Goal: Information Seeking & Learning: Learn about a topic

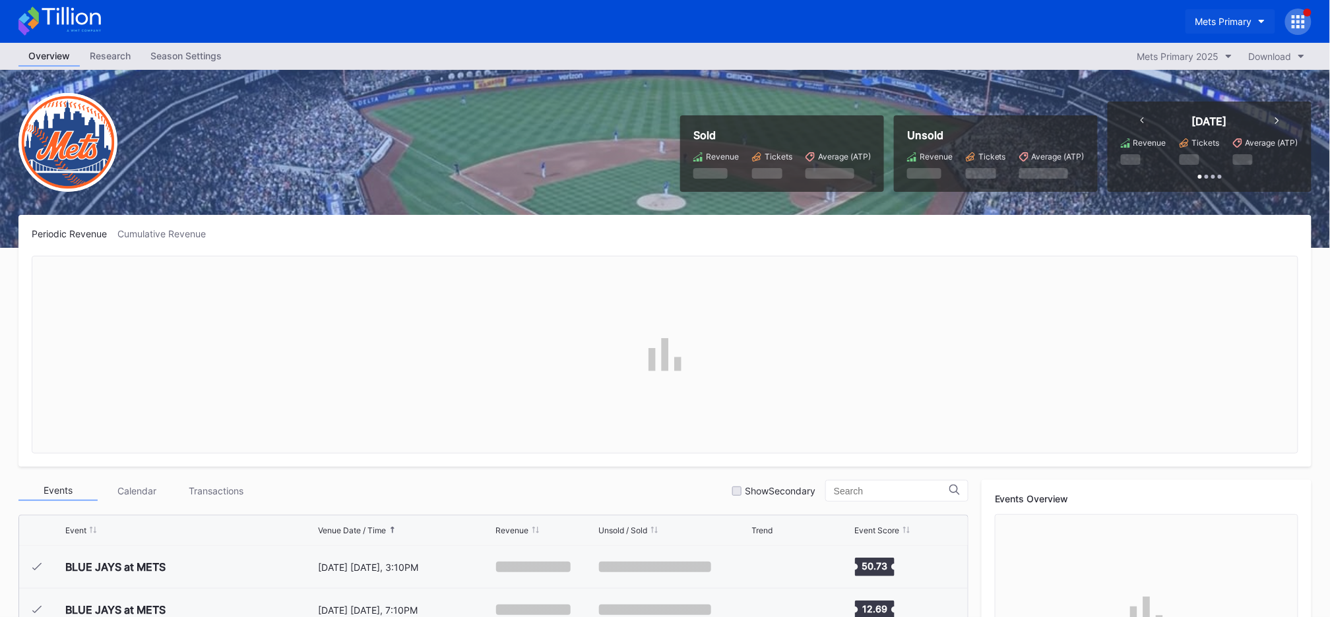
scroll to position [3340, 0]
click at [1223, 13] on button "Mets Primary" at bounding box center [1230, 21] width 90 height 24
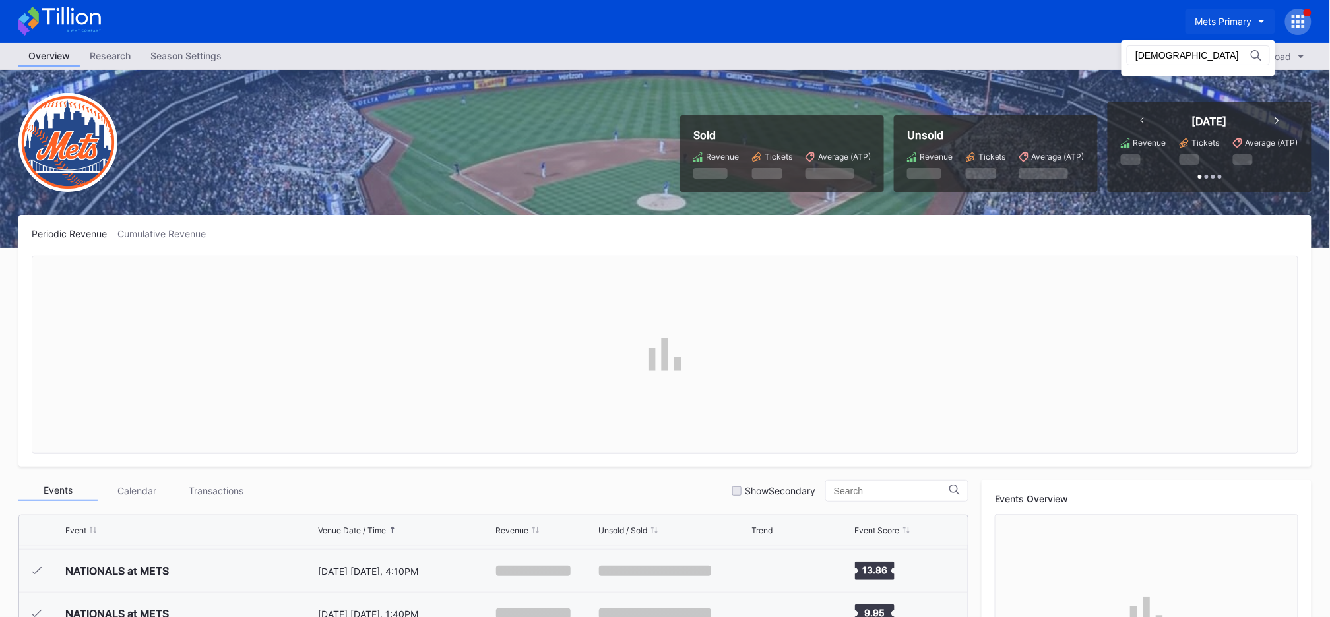
scroll to position [0, 0]
type input "i"
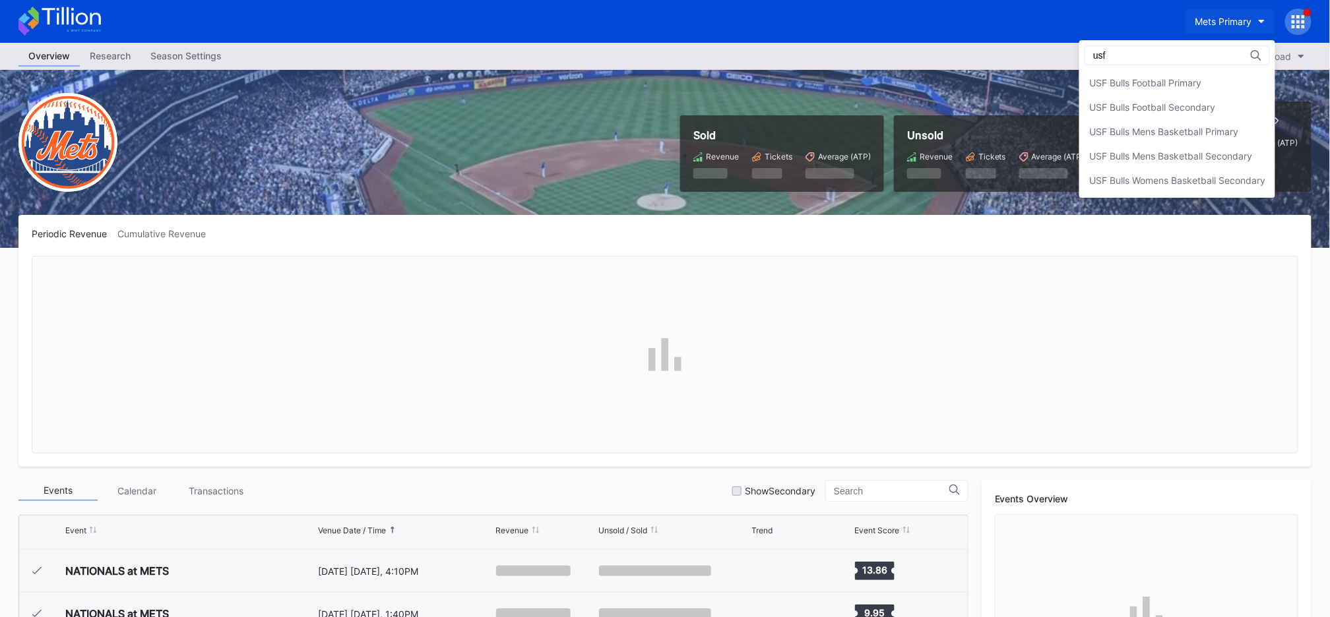
type input "usf"
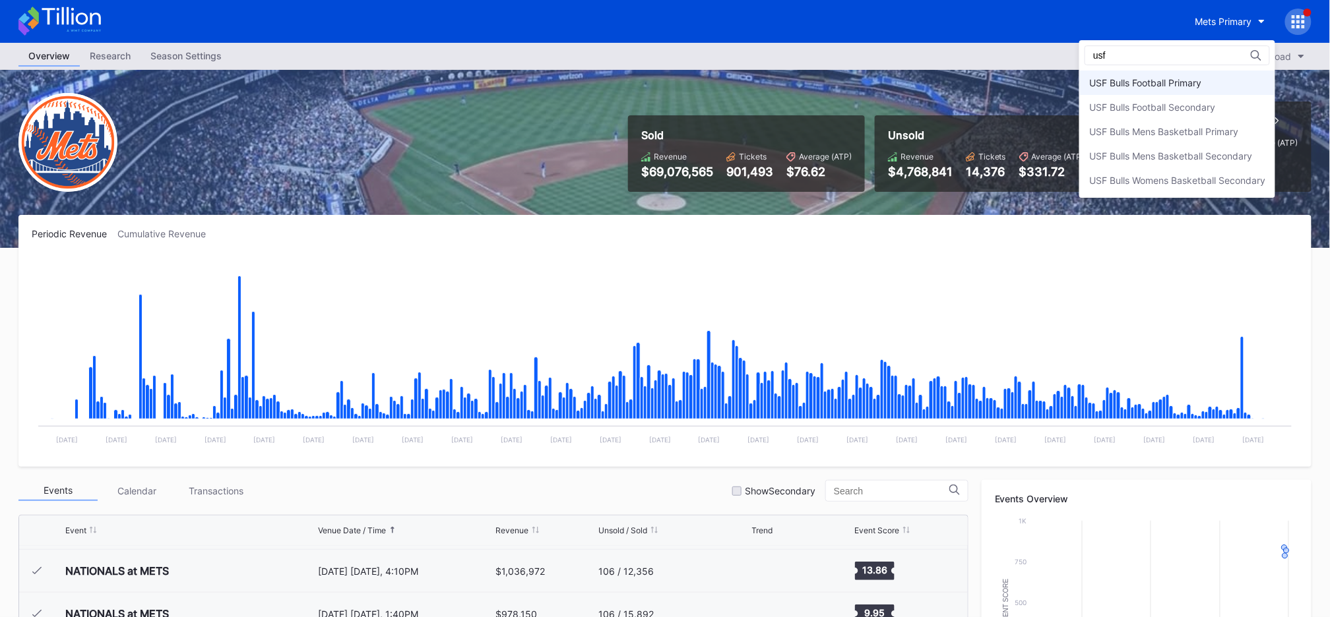
click at [1109, 77] on div "USF Bulls Football Primary" at bounding box center [1145, 82] width 112 height 11
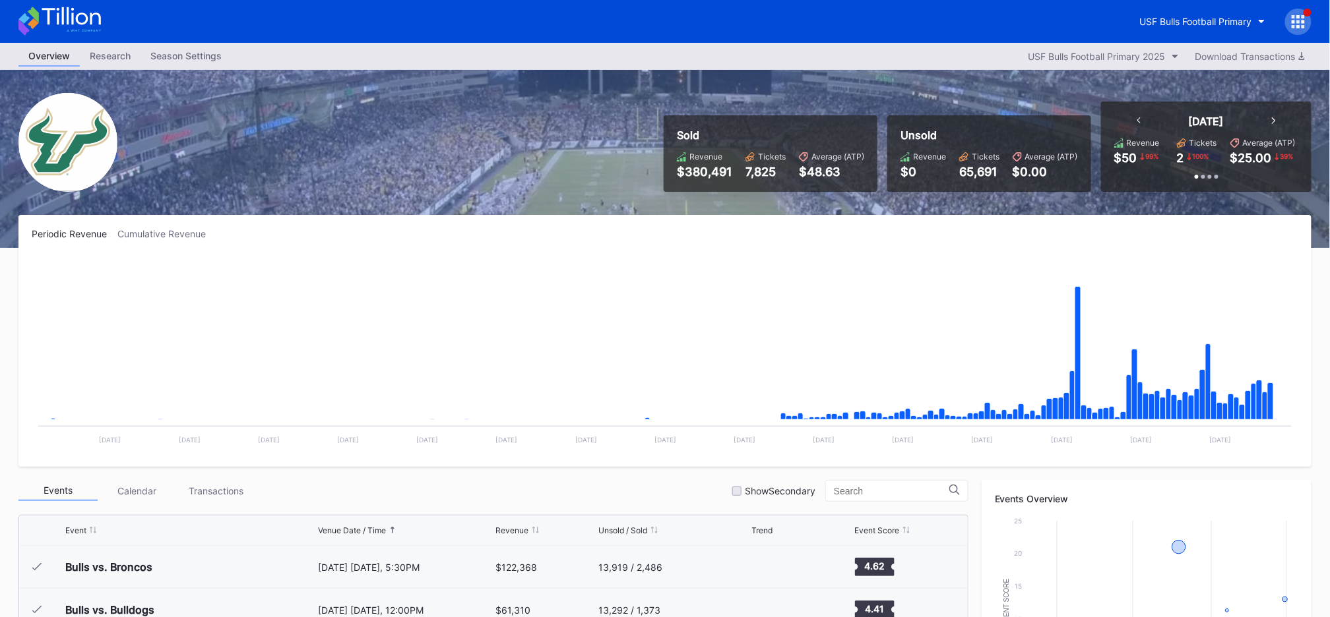
click at [1284, 26] on div "USF Bulls Football Primary" at bounding box center [1220, 22] width 181 height 26
click at [1295, 23] on icon at bounding box center [1297, 21] width 13 height 13
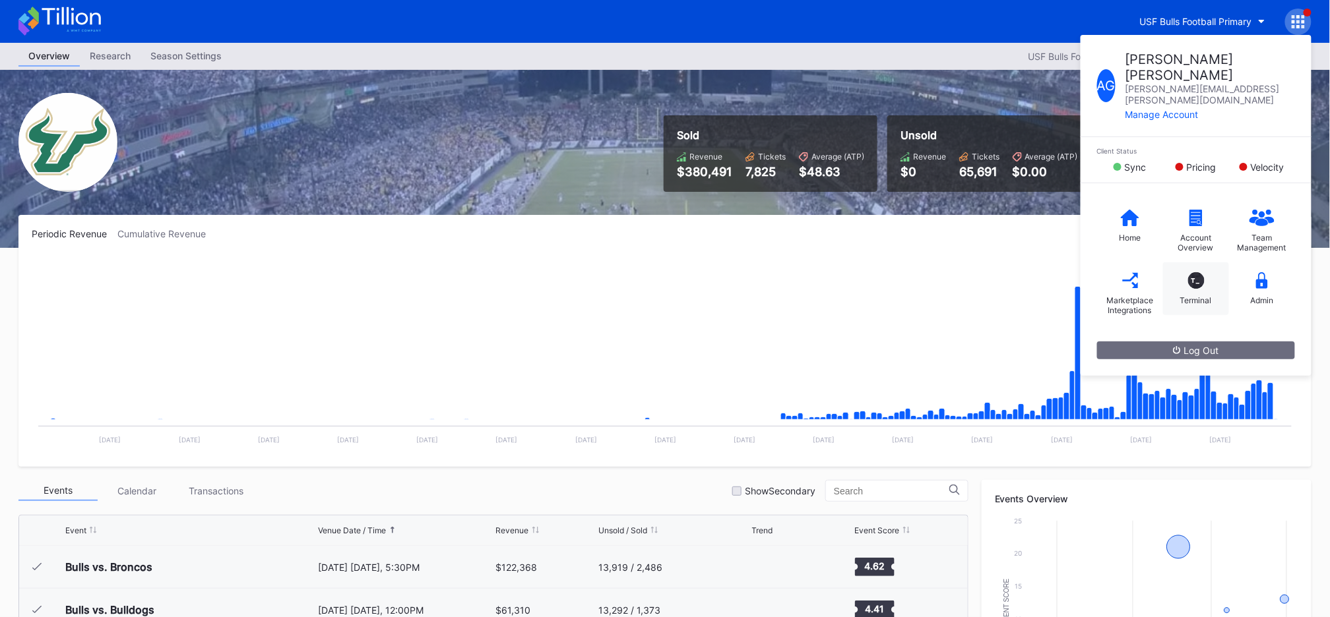
click at [1205, 263] on div "T_ Terminal" at bounding box center [1196, 289] width 66 height 53
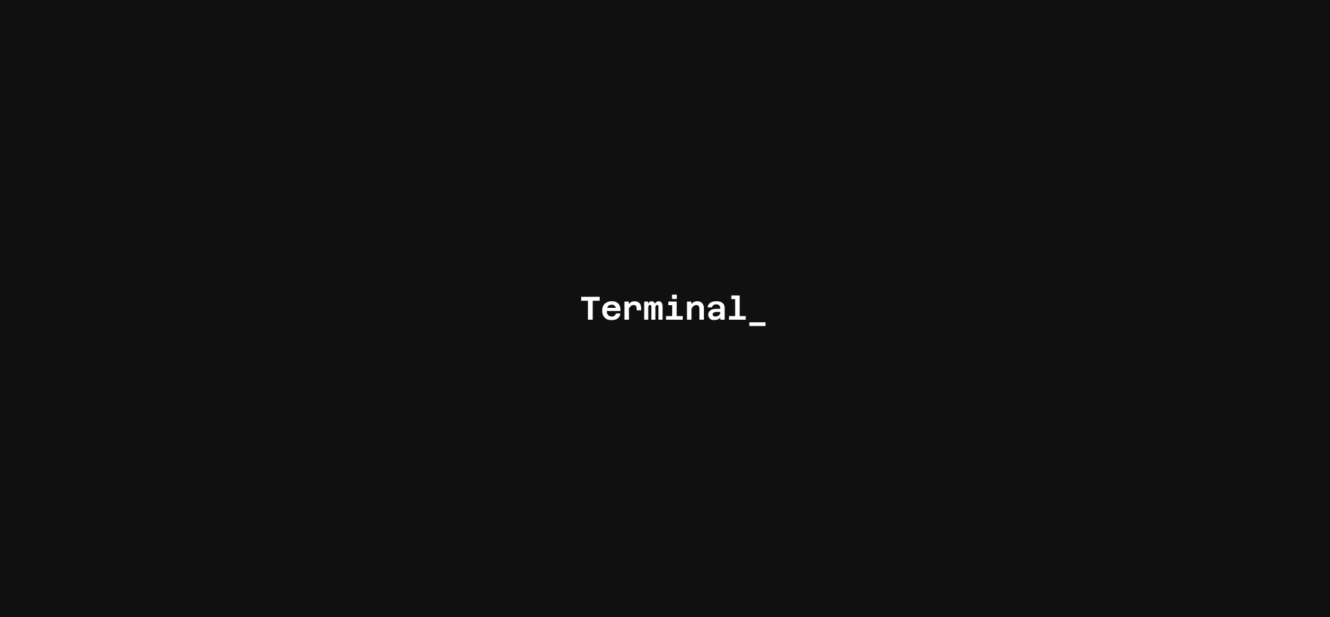
click at [932, 169] on div at bounding box center [665, 308] width 1330 height 617
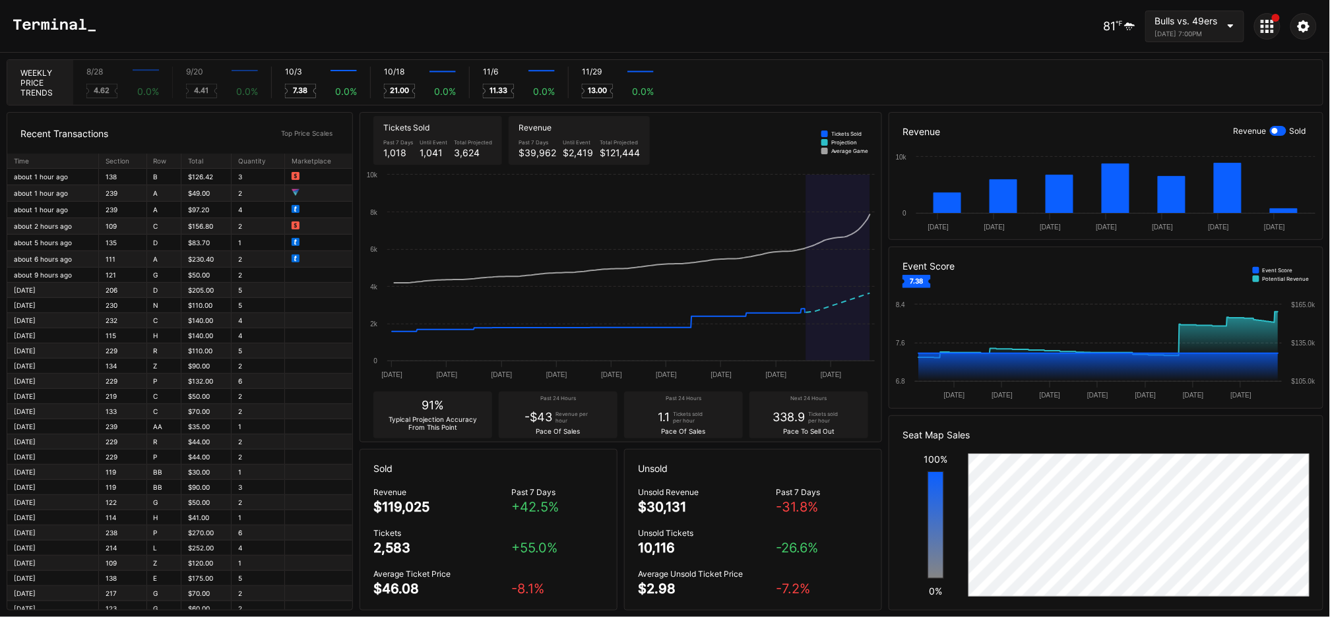
click at [212, 14] on div "81 ℉ Bulls vs. 49ers October 3, 2025 7:00PM" at bounding box center [665, 26] width 1330 height 53
click at [144, 80] on div "8/28 Created with Highcharts 11.2.0 4.62 0.0 %" at bounding box center [122, 83] width 99 height 32
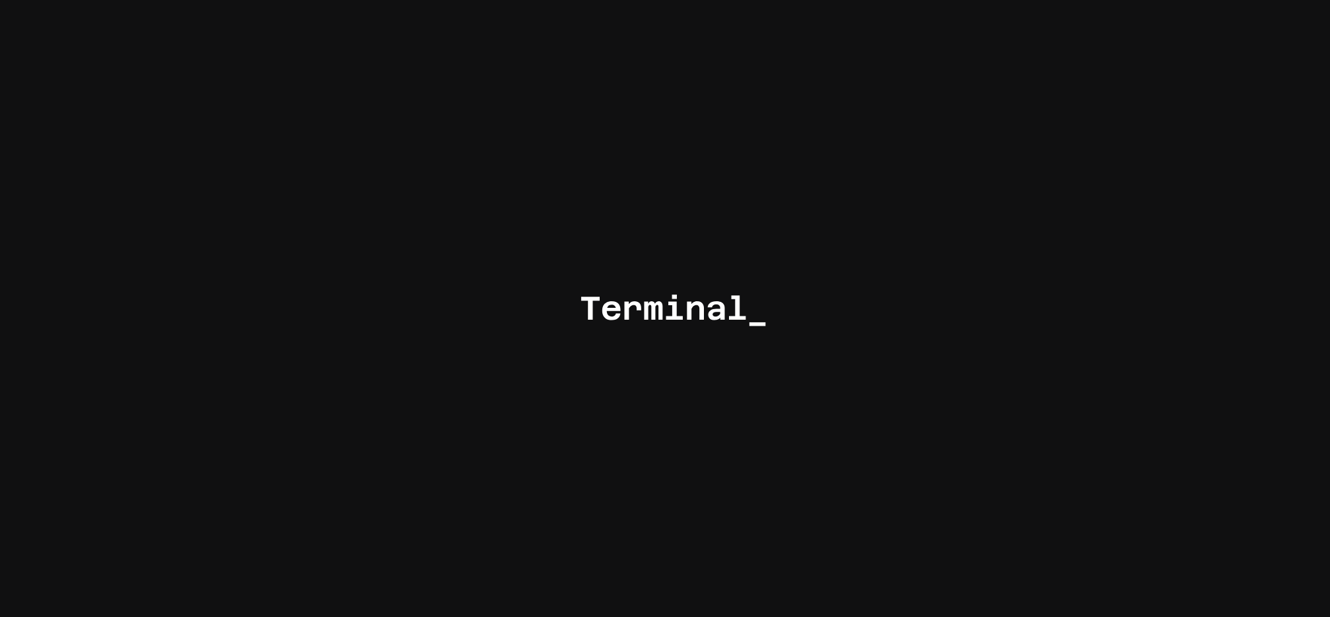
click at [436, 170] on div at bounding box center [665, 308] width 1330 height 617
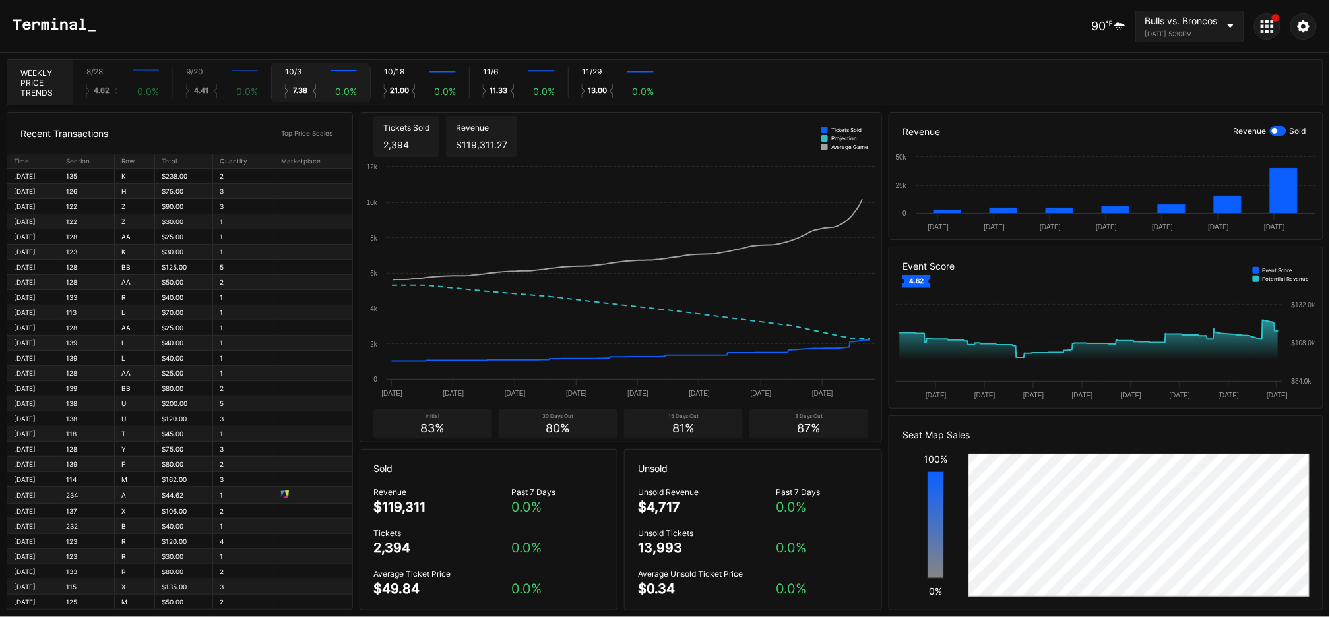
click at [300, 80] on div "10/3 Created with Highcharts 11.2.0 7.38 0.0 %" at bounding box center [320, 83] width 99 height 32
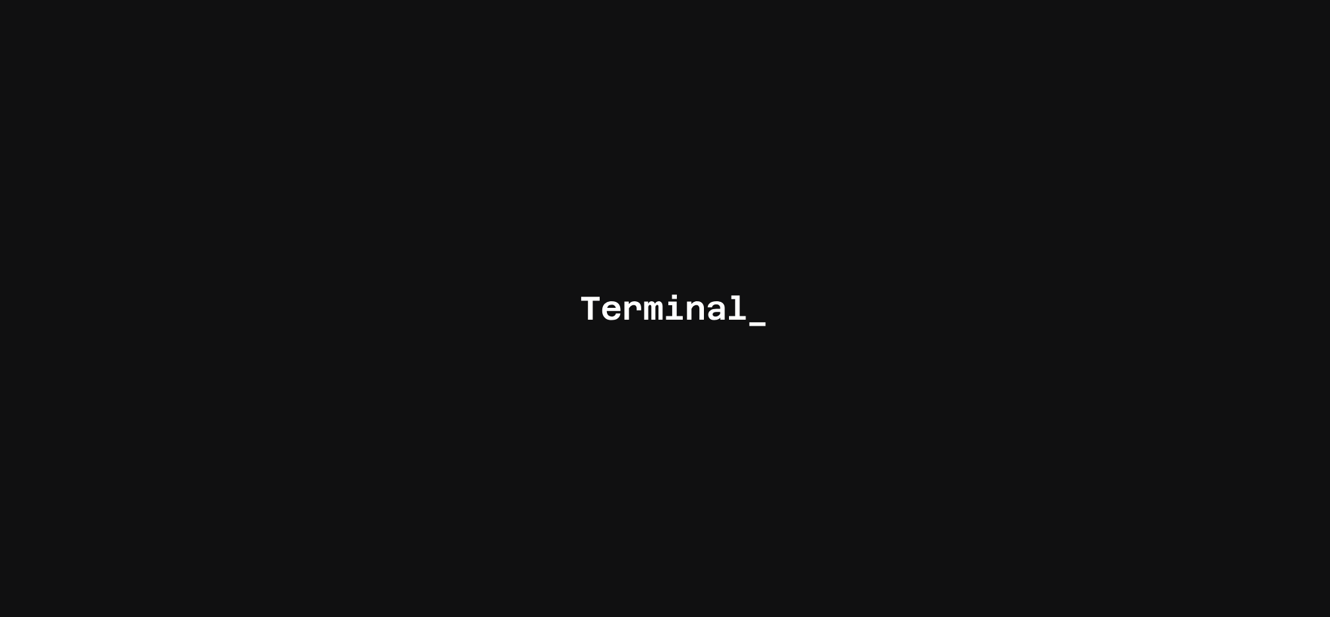
click at [470, 319] on div at bounding box center [665, 308] width 1330 height 617
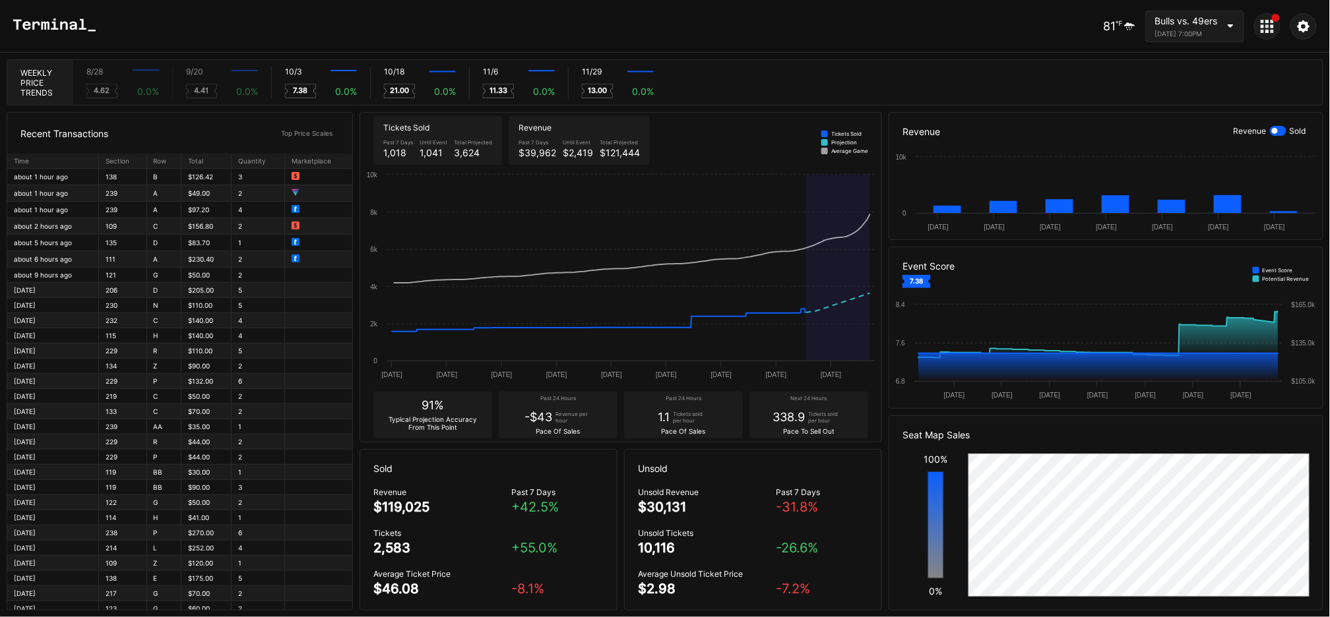
click at [792, 42] on div "81 ℉ Bulls vs. 49ers October 3, 2025 7:00PM" at bounding box center [665, 26] width 1330 height 53
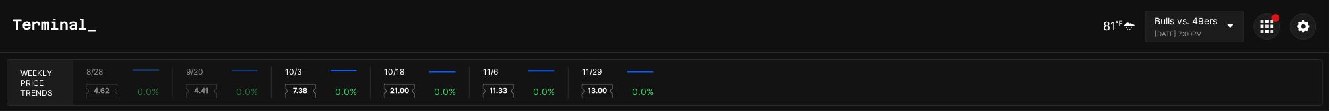
click at [460, 36] on div "81 ℉ Bulls vs. 49ers October 3, 2025 7:00PM" at bounding box center [665, 26] width 1330 height 53
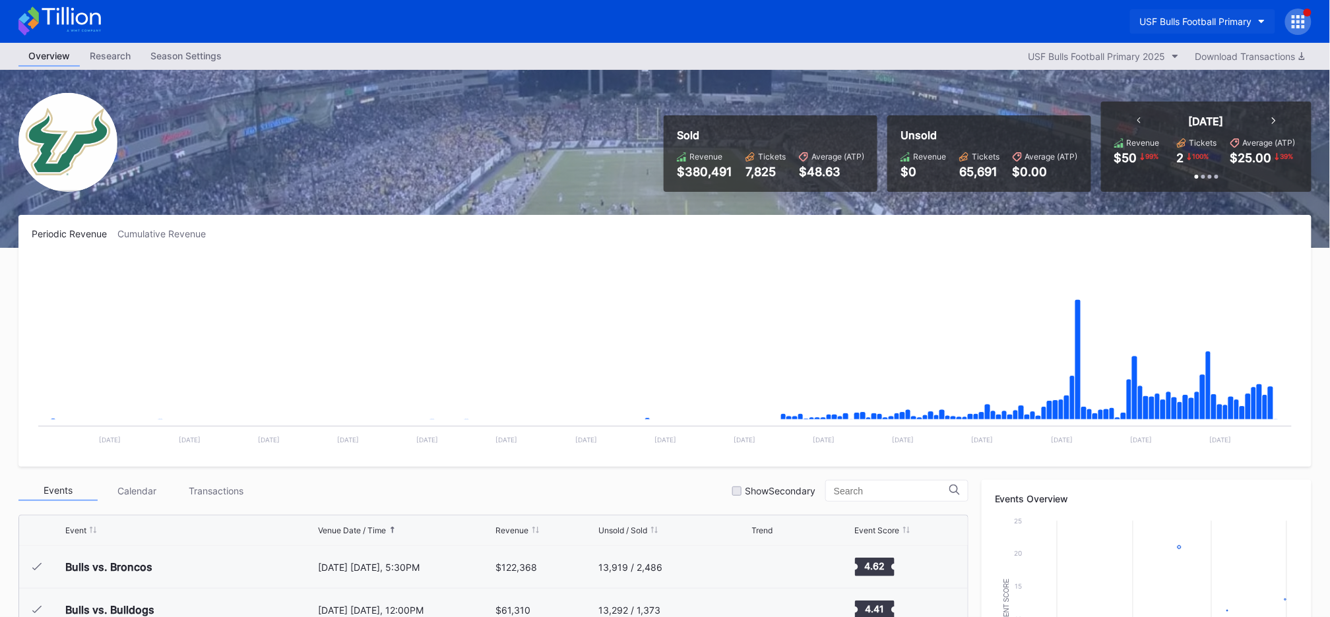
click at [1188, 22] on div "USF Bulls Football Primary" at bounding box center [1196, 21] width 112 height 11
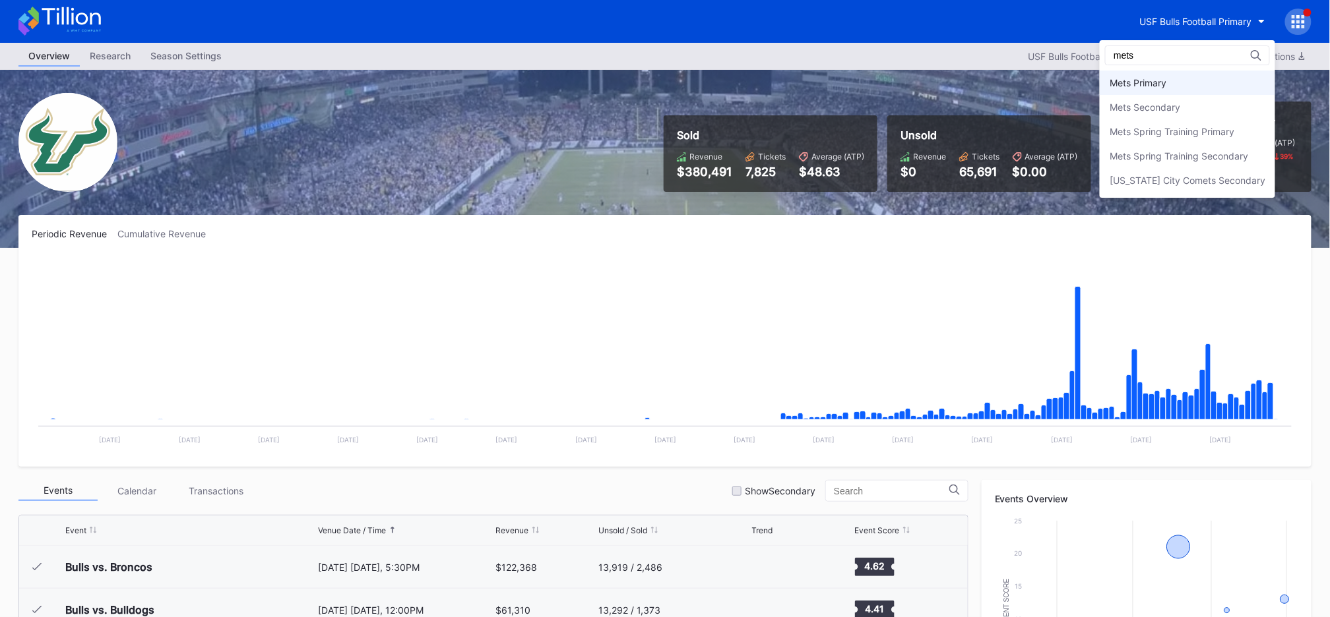
type input "mets"
click at [1158, 73] on div "Mets Primary" at bounding box center [1187, 83] width 175 height 24
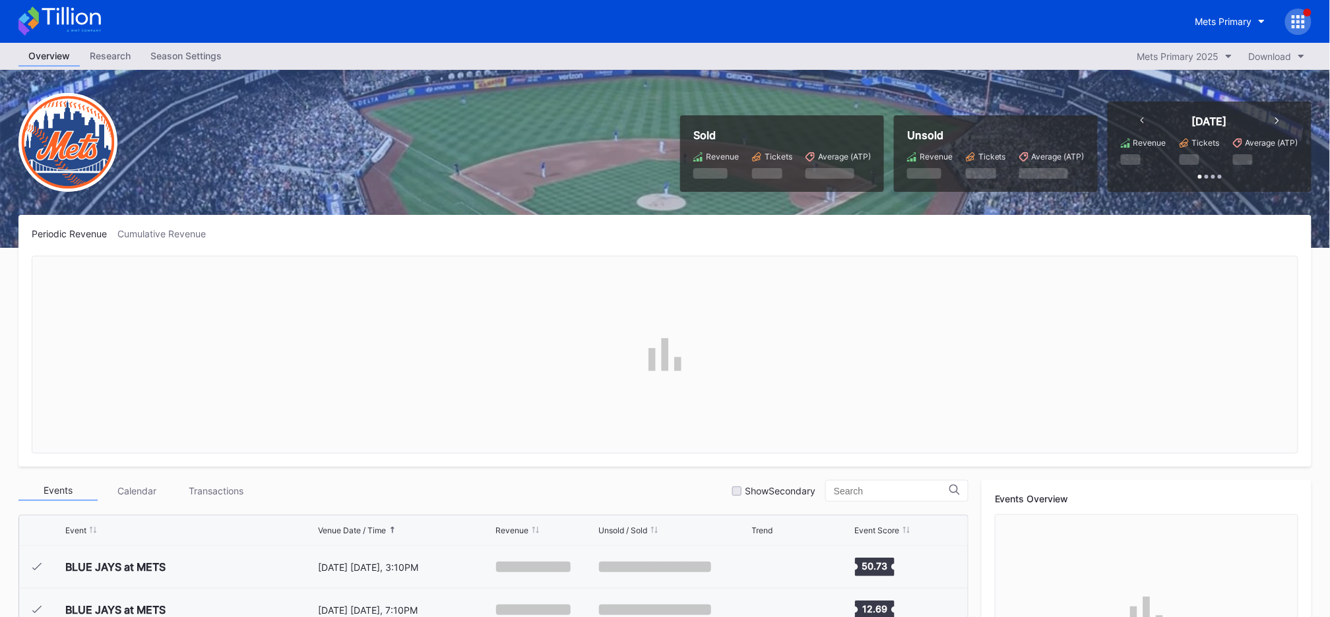
scroll to position [3340, 0]
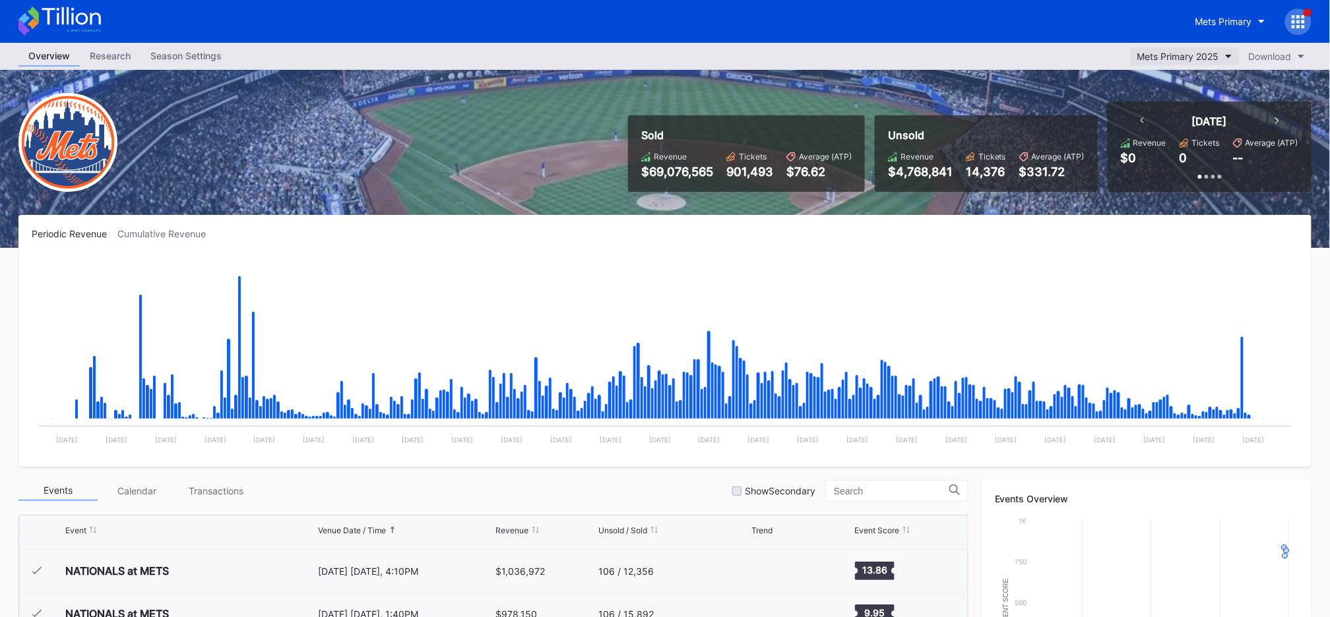
click at [1190, 57] on div "Mets Primary 2025" at bounding box center [1178, 56] width 82 height 11
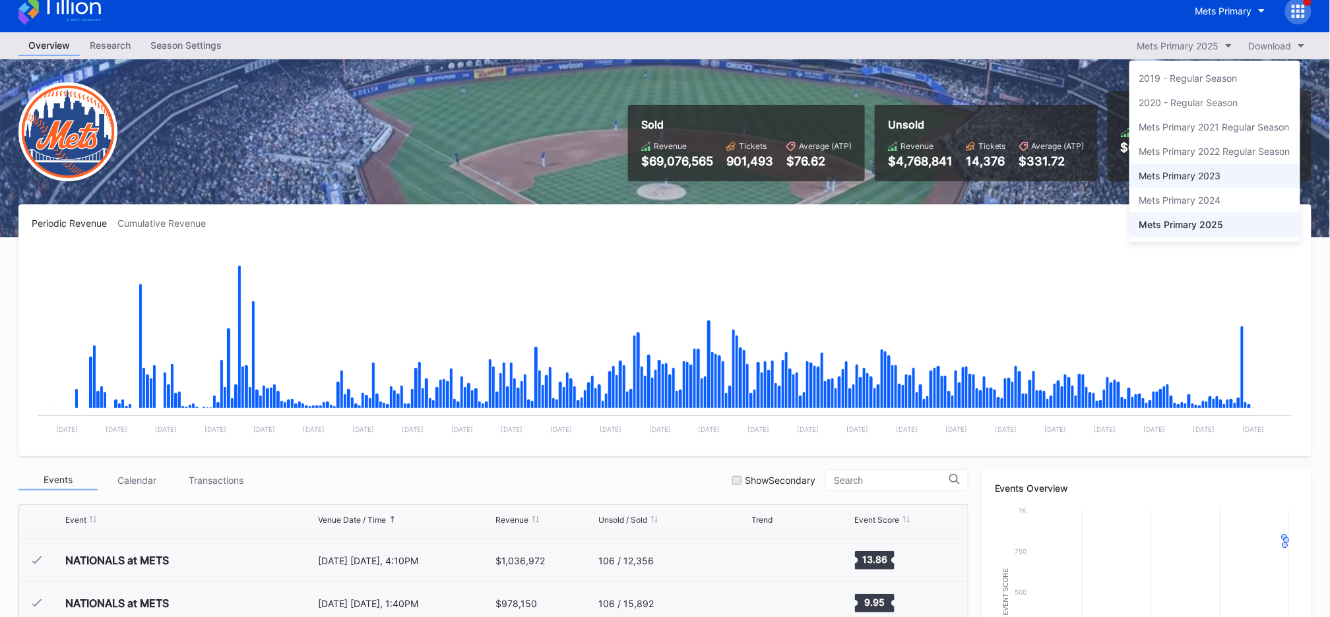
scroll to position [0, 0]
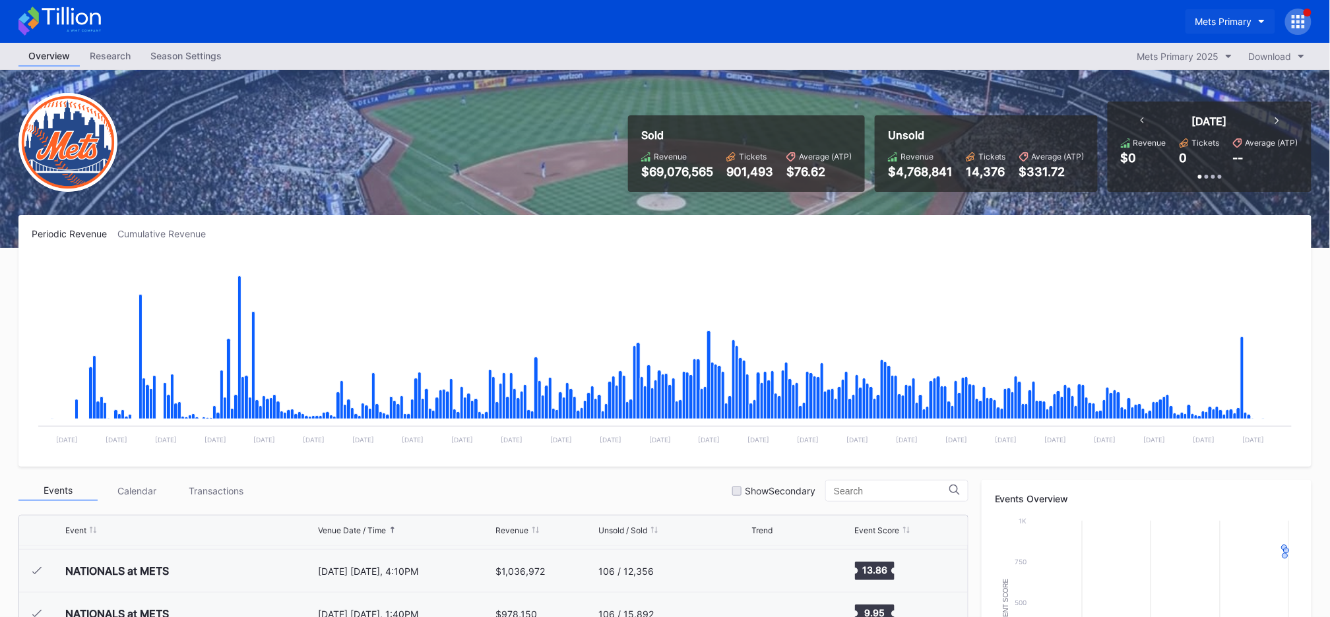
click at [1216, 25] on div "Mets Primary" at bounding box center [1223, 21] width 57 height 11
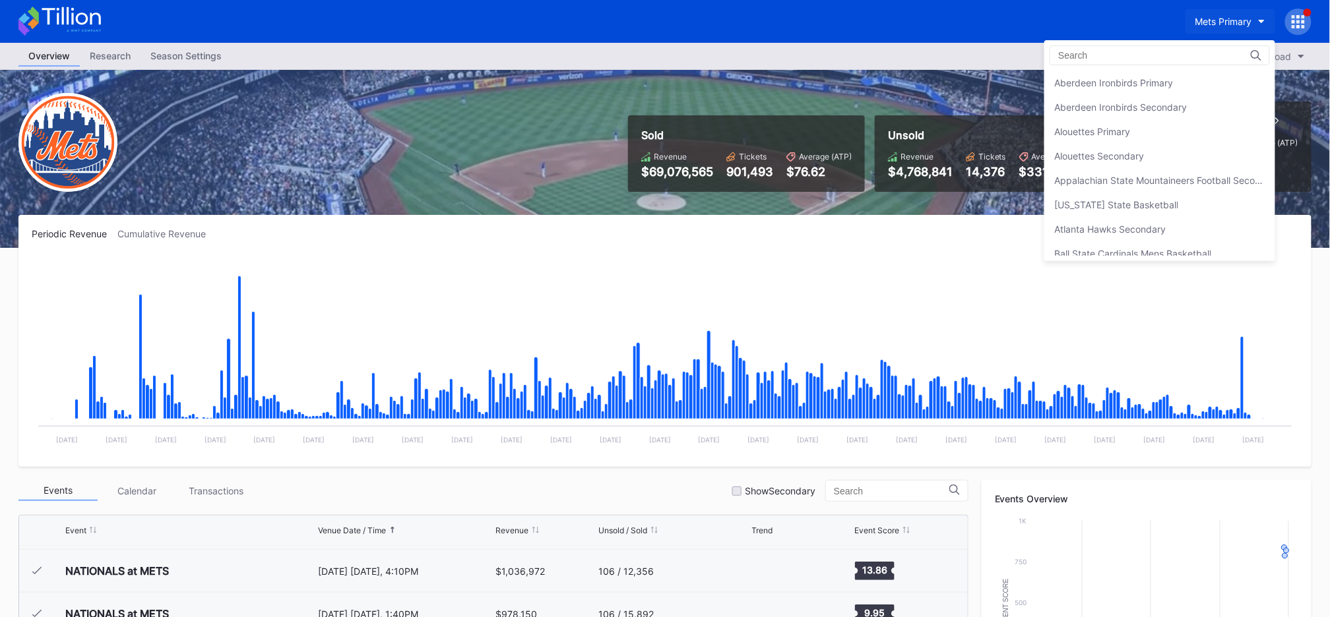
scroll to position [2032, 0]
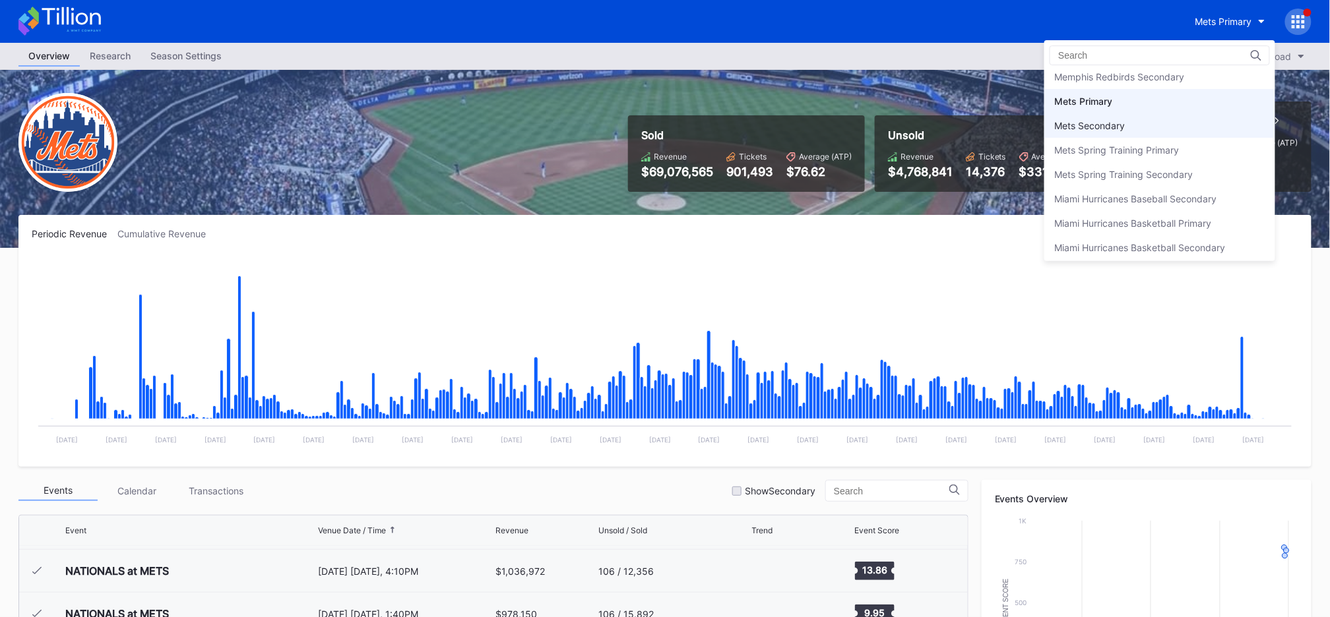
click at [1137, 113] on div "Mets Secondary" at bounding box center [1159, 125] width 231 height 24
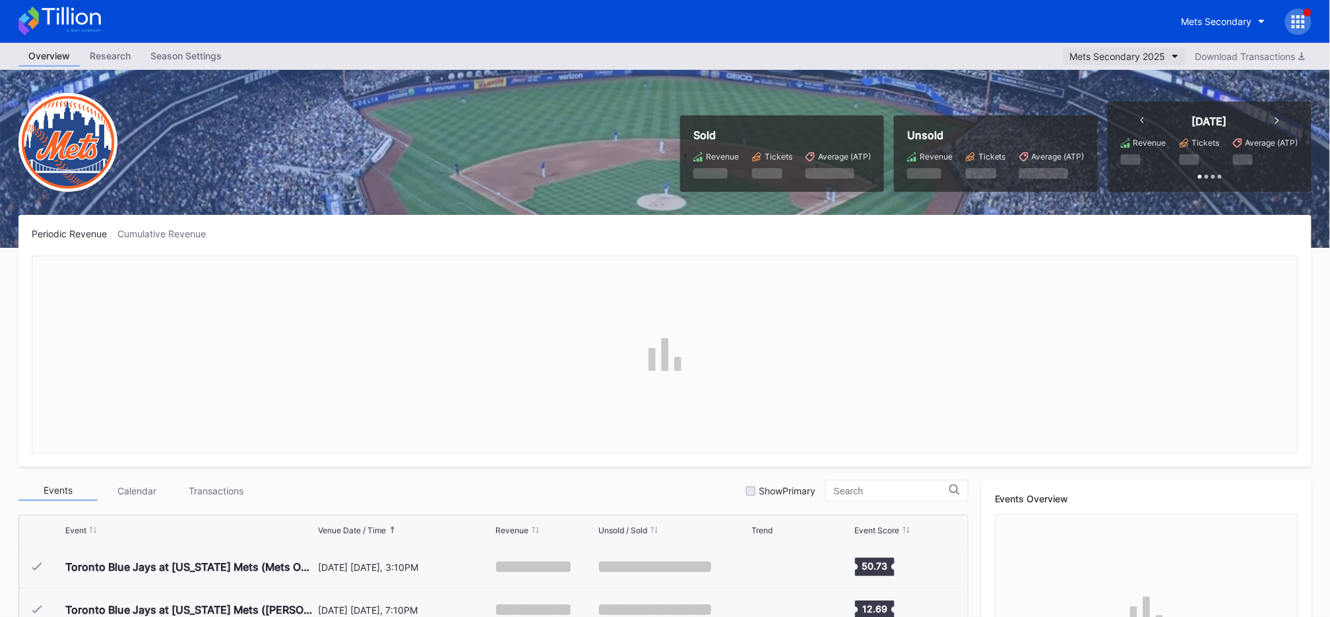
scroll to position [3340, 0]
click at [1105, 56] on div "Mets Secondary 2025" at bounding box center [1118, 56] width 96 height 11
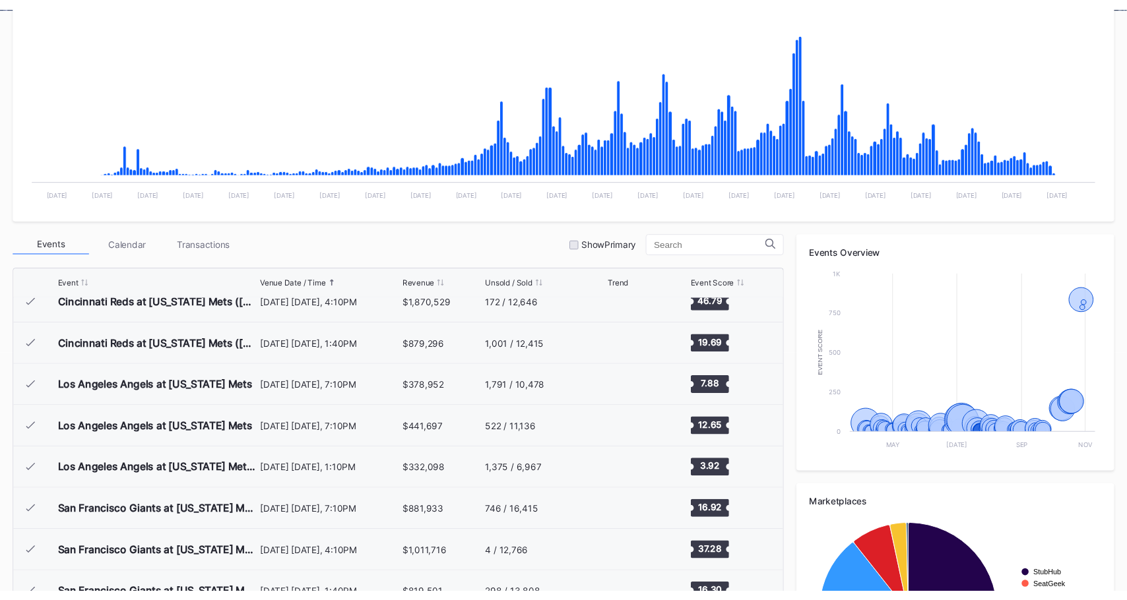
scroll to position [0, 0]
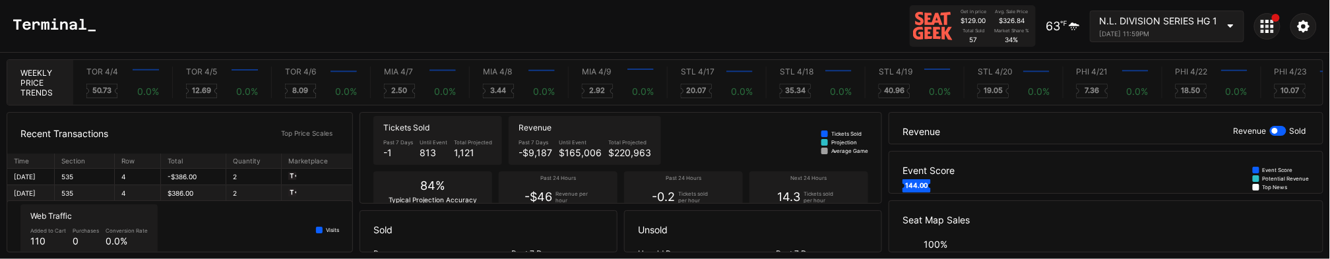
scroll to position [0, 7457]
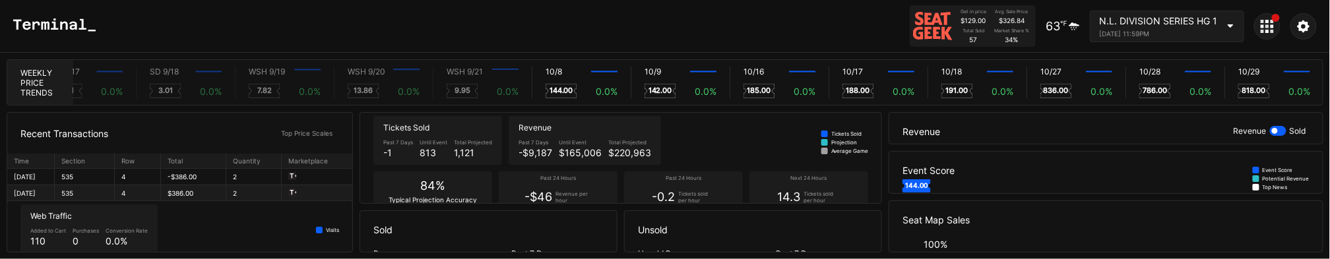
click at [441, 36] on div "Get in price $129.00 Avg. Sale Price $326.84 Total Sold 57 Market Share % 34 % …" at bounding box center [665, 26] width 1330 height 53
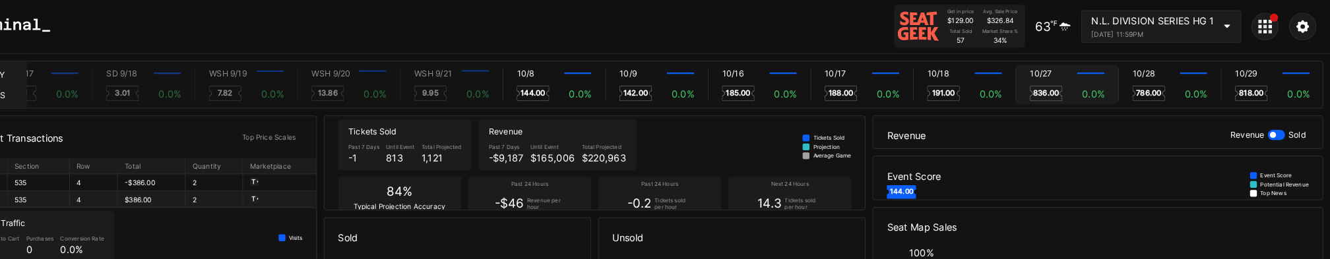
scroll to position [0, 0]
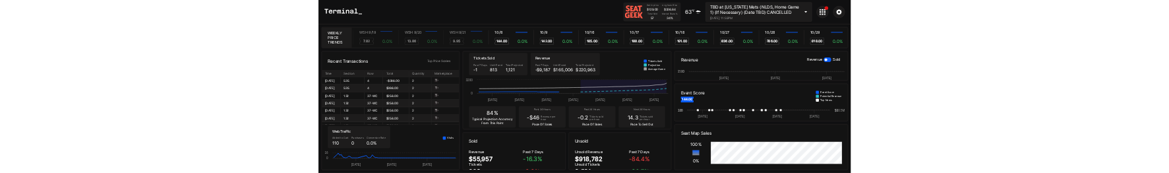
scroll to position [0, 7616]
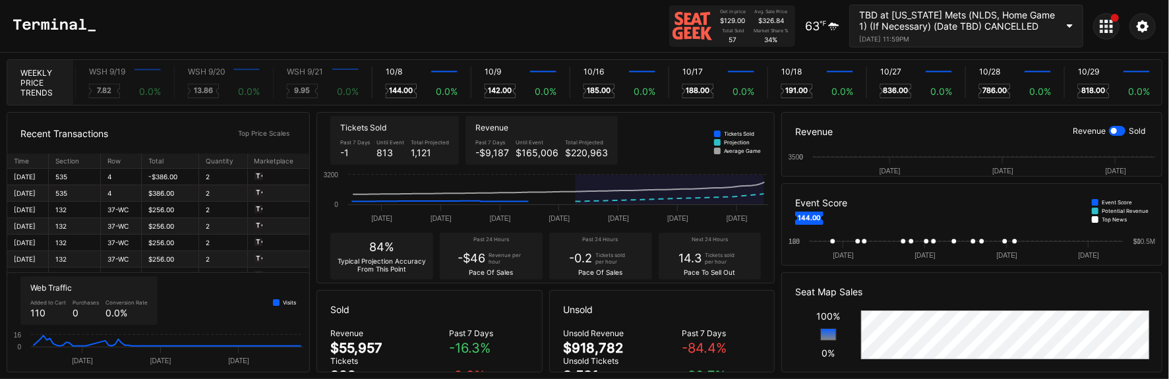
click at [32, 80] on div "Weekly Price Trends" at bounding box center [40, 82] width 66 height 45
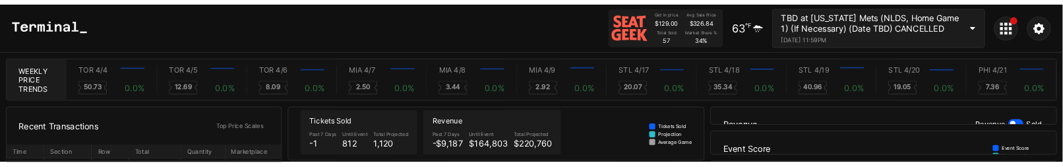
scroll to position [0, 7616]
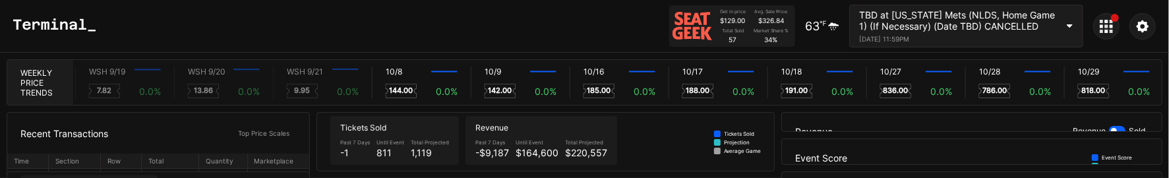
click at [573, 41] on div "Get in price $129.00 Avg. Sale Price $326.84 Total Sold 57 Market Share % 34 % …" at bounding box center [584, 26] width 1169 height 53
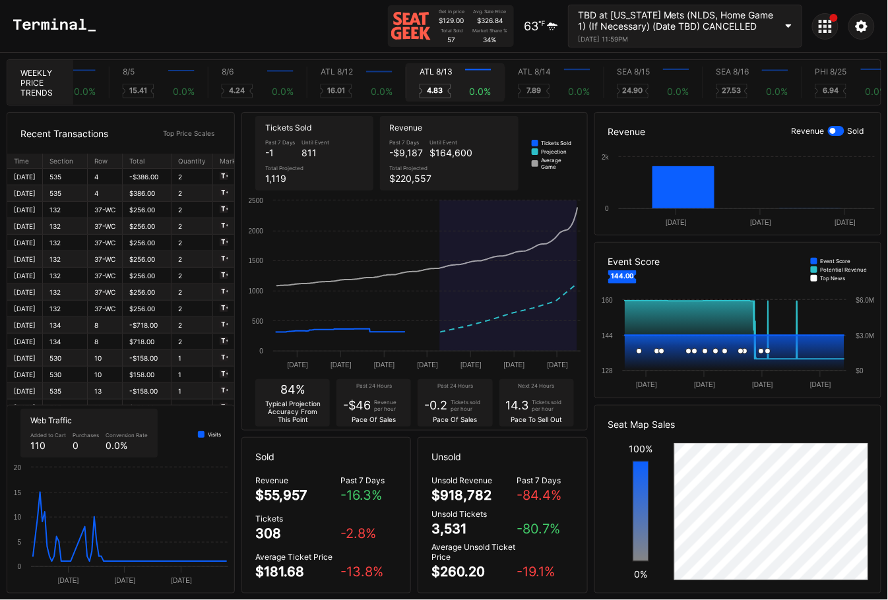
scroll to position [0, 5605]
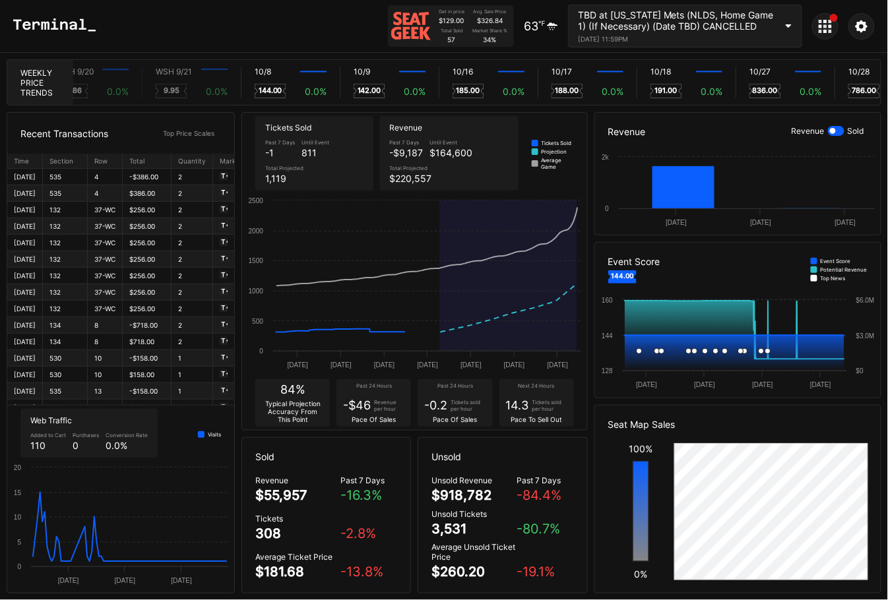
click at [61, 23] on icon at bounding box center [54, 24] width 82 height 13
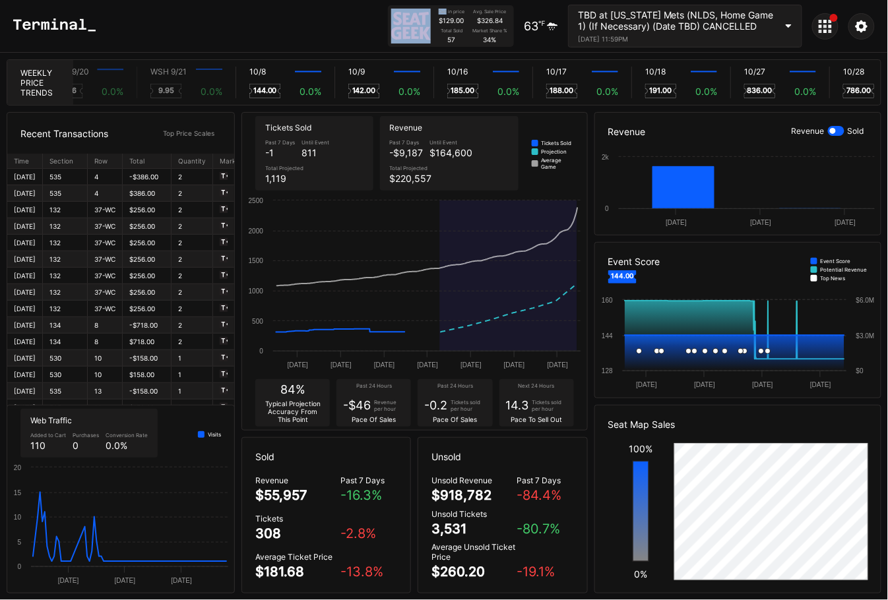
click at [61, 23] on icon at bounding box center [54, 24] width 82 height 13
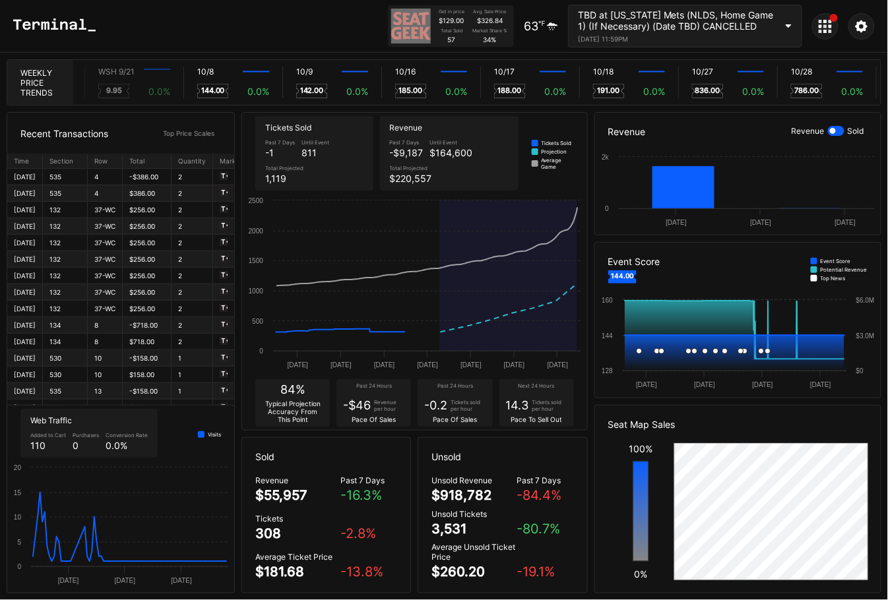
scroll to position [0, 7808]
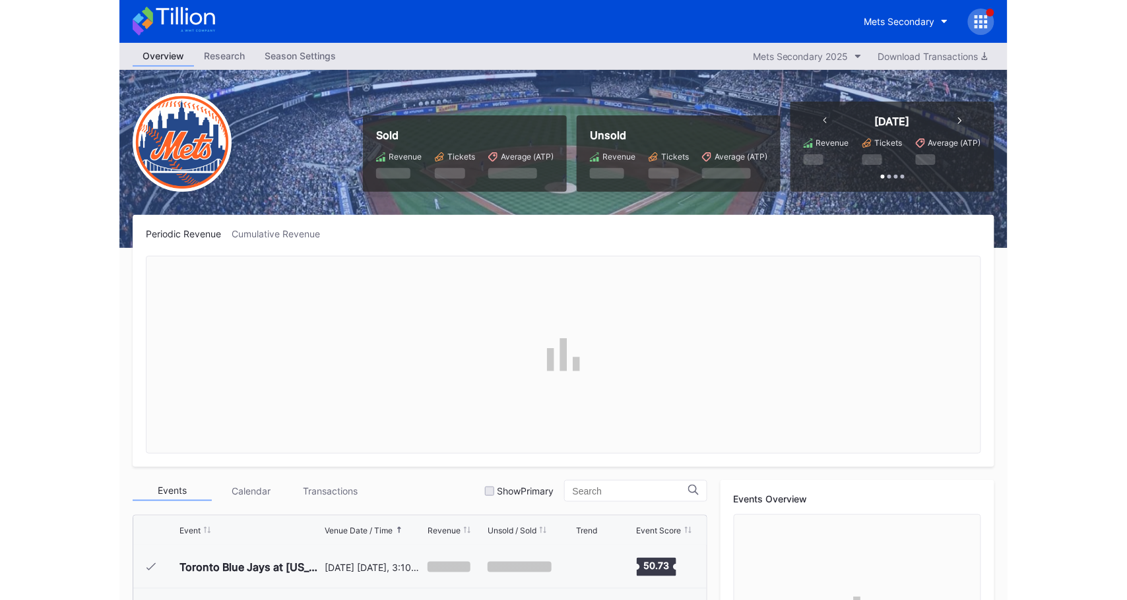
scroll to position [3340, 0]
